Goal: Task Accomplishment & Management: Manage account settings

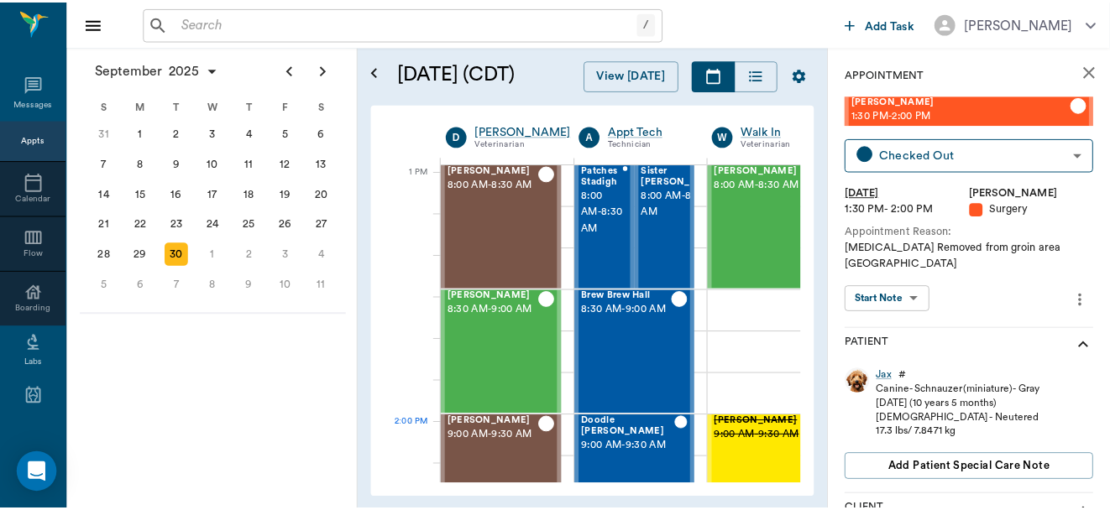
scroll to position [1252, 0]
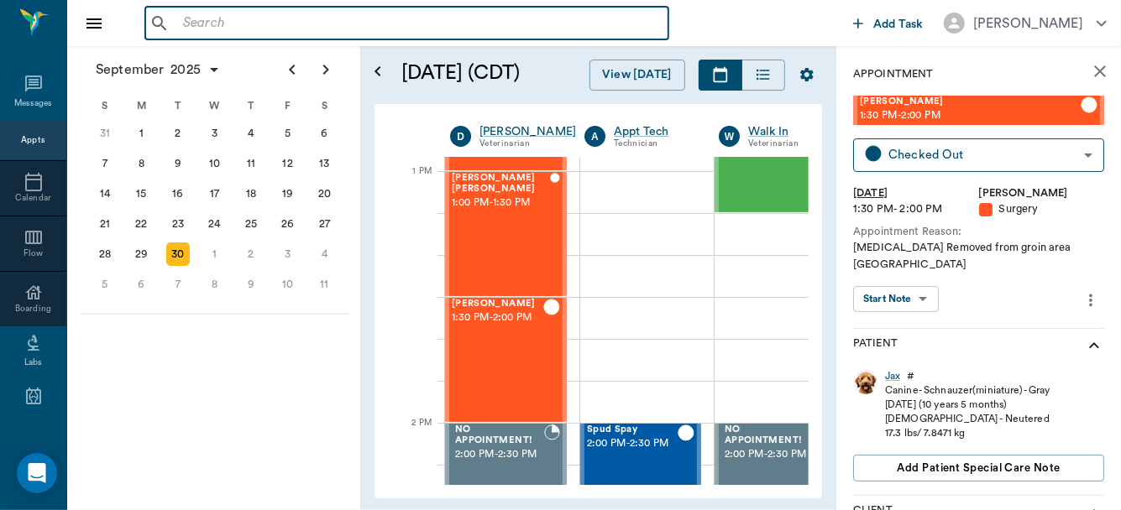
click at [228, 15] on input "text" at bounding box center [418, 24] width 485 height 24
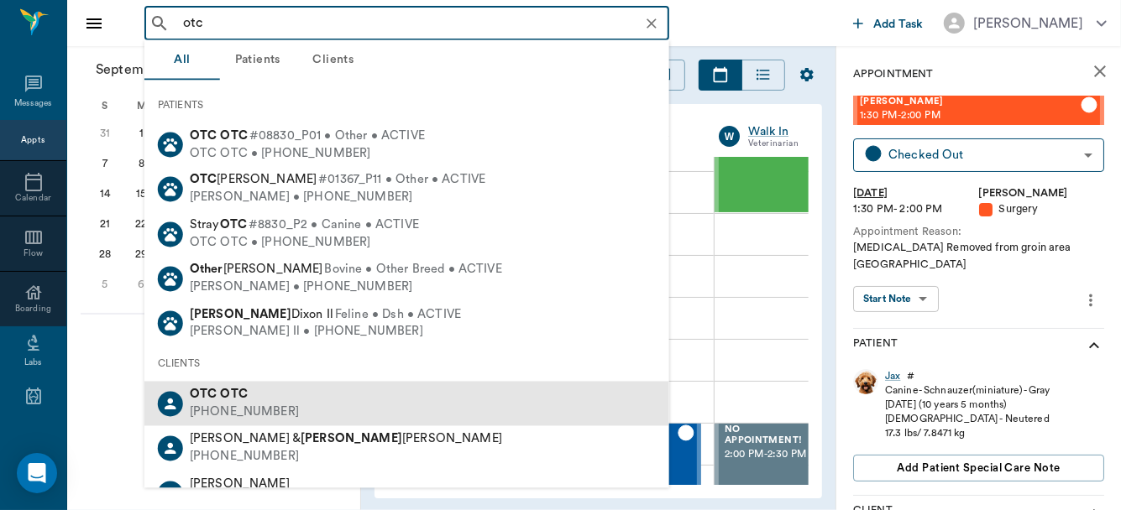
click at [250, 388] on div "OTC OTC" at bounding box center [244, 396] width 109 height 18
type input "otc"
click at [250, 388] on div "[DATE] S M T W T F S 27 28 29 30 [DATE] 1 2 3 4 5 6 7 8 9 10 11 12 13 14 15 16 …" at bounding box center [214, 278] width 294 height 464
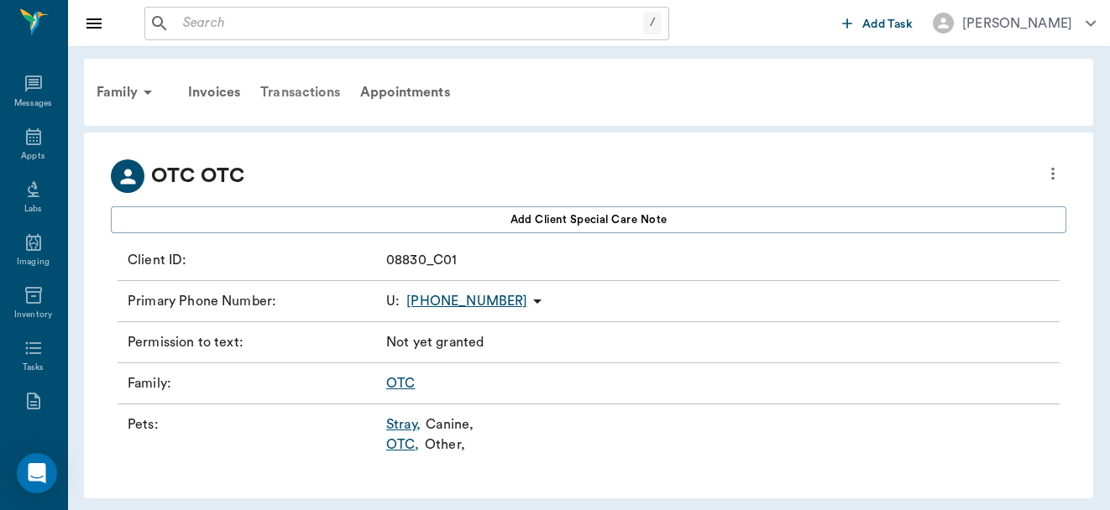
click at [305, 94] on div "Transactions" at bounding box center [300, 92] width 100 height 40
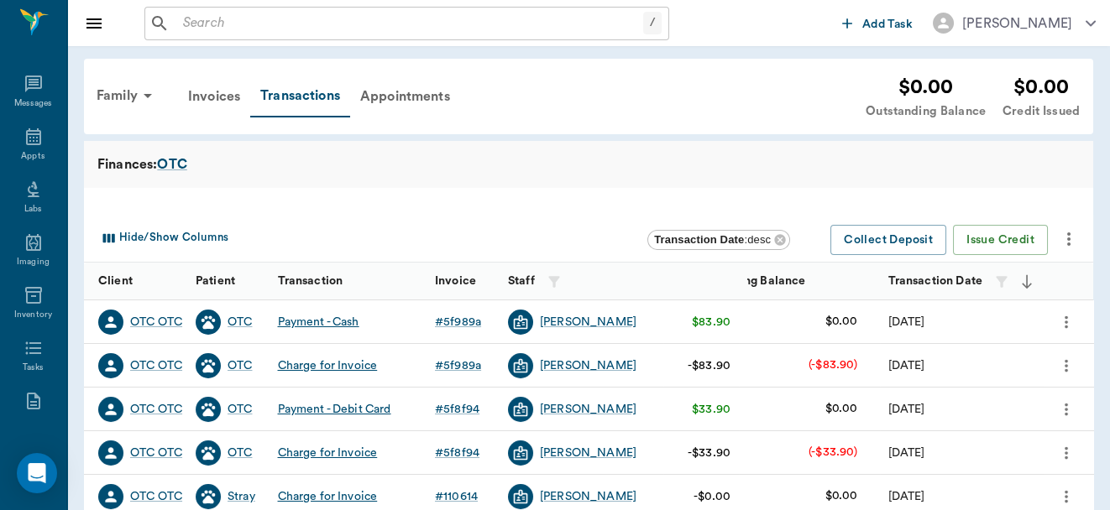
click at [1065, 363] on icon "more" at bounding box center [1065, 366] width 18 height 20
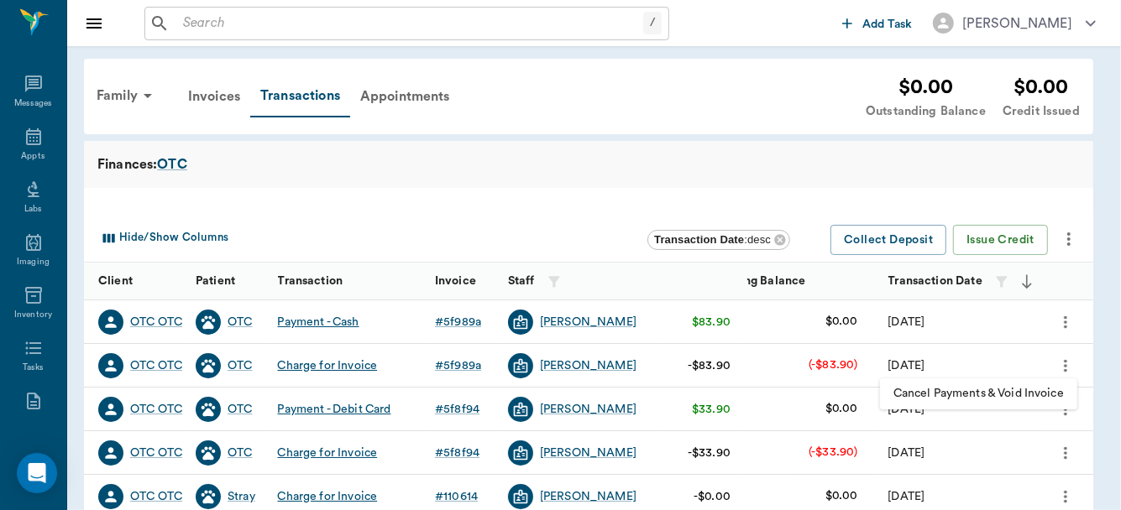
click at [1012, 392] on span "Cancel Payments & Void Invoice" at bounding box center [978, 394] width 170 height 18
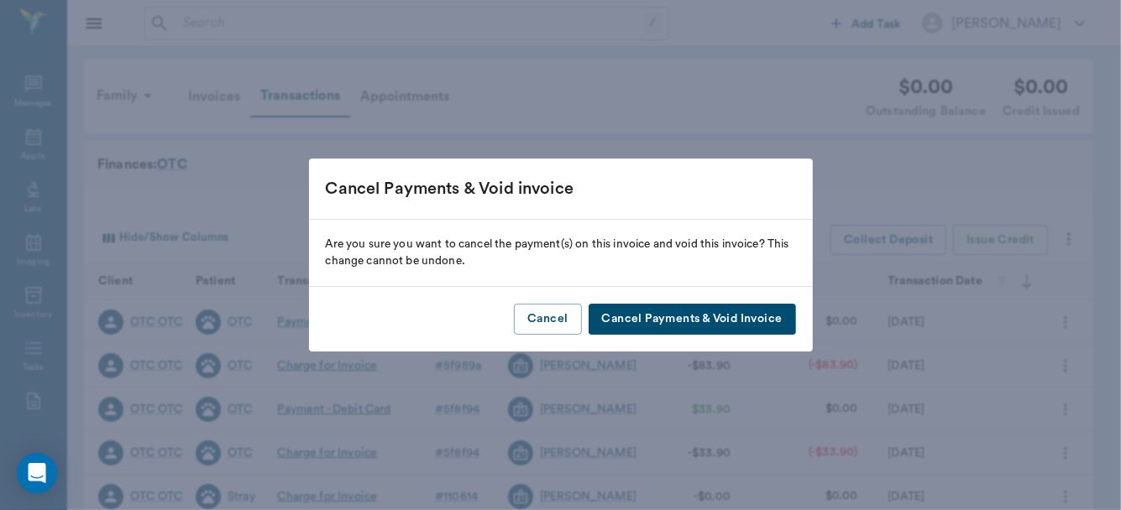
click at [679, 318] on button "Cancel Payments & Void Invoice" at bounding box center [692, 319] width 207 height 31
